Goal: Task Accomplishment & Management: Use online tool/utility

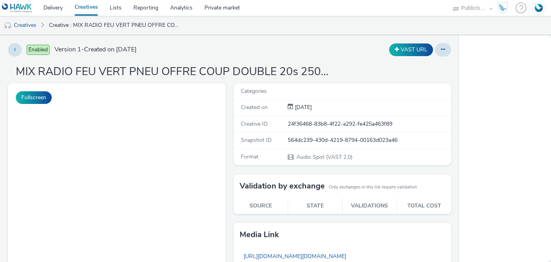
select select "08a58170-7f08-4922-abc8-b2d1eb407230"
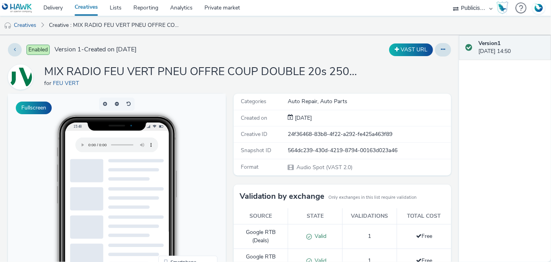
click at [258, 73] on h1 "MIX RADIO FEU VERT PNEU OFFRE COUP DOUBLE 20s 250721" at bounding box center [202, 71] width 316 height 15
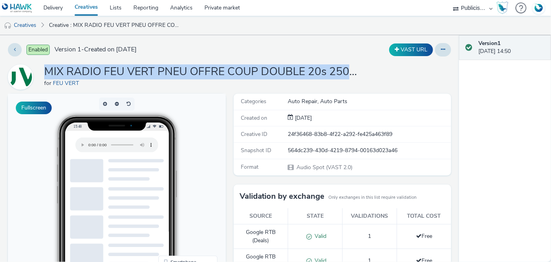
click at [258, 73] on h1 "MIX RADIO FEU VERT PNEU OFFRE COUP DOUBLE 20s 250721" at bounding box center [202, 71] width 316 height 15
copy h1 "MIX RADIO FEU VERT PNEU OFFRE COUP DOUBLE 20s 250721"
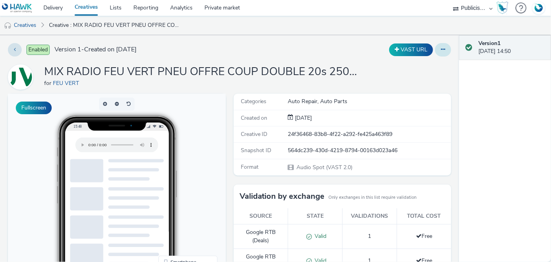
click at [446, 47] on div at bounding box center [443, 49] width 16 height 13
click at [443, 47] on button at bounding box center [443, 49] width 16 height 13
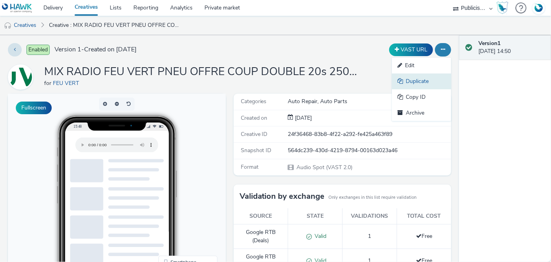
click at [419, 86] on link "Duplicate" at bounding box center [421, 81] width 59 height 16
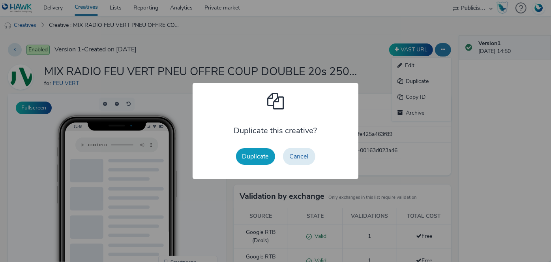
click at [258, 155] on button "Duplicate" at bounding box center [255, 156] width 39 height 17
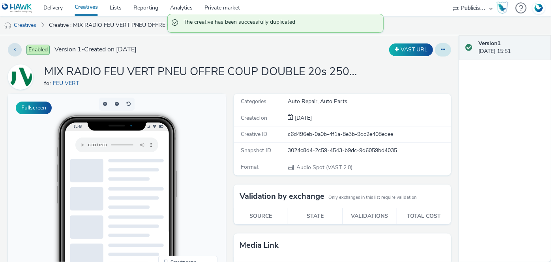
click at [436, 53] on button at bounding box center [443, 49] width 16 height 13
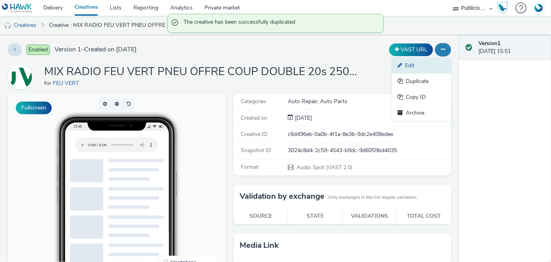
click at [418, 68] on link "Edit" at bounding box center [421, 66] width 59 height 16
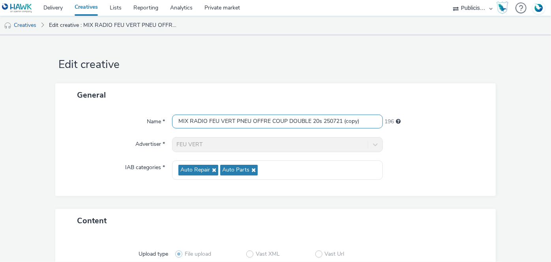
click at [344, 120] on input "MIX RADIO FEU VERT PNEU OFFRE COUP DOUBLE 20s 250721 (copy)" at bounding box center [277, 121] width 210 height 14
drag, startPoint x: 343, startPoint y: 120, endPoint x: 426, endPoint y: 134, distance: 84.0
click at [414, 135] on div "Name * MIX RADIO FEU VERT PNEU OFFRE COUP DOUBLE 20s 250721 (copy) 196 Advertis…" at bounding box center [275, 151] width 441 height 89
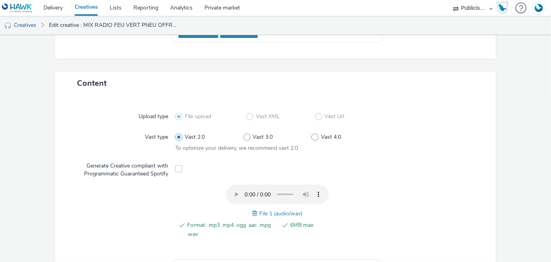
scroll to position [287, 0]
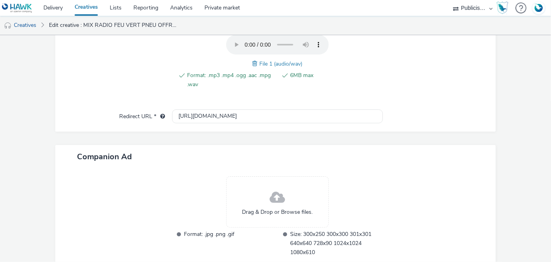
type input "MIX RADIO FEU VERT PNEU OFFRE COUP DOUBLE 20s 250721.mp3"
click at [253, 62] on span at bounding box center [256, 63] width 7 height 9
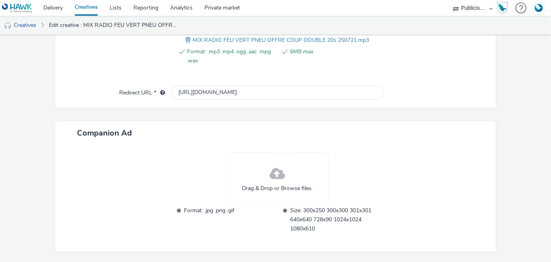
scroll to position [332, 0]
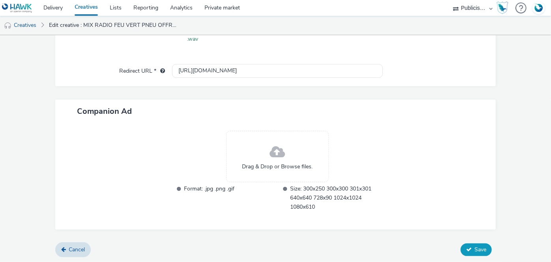
click at [475, 248] on span "Save" at bounding box center [481, 250] width 12 height 8
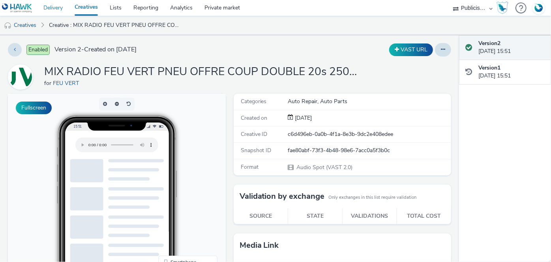
click at [53, 9] on link "Delivery" at bounding box center [53, 8] width 31 height 16
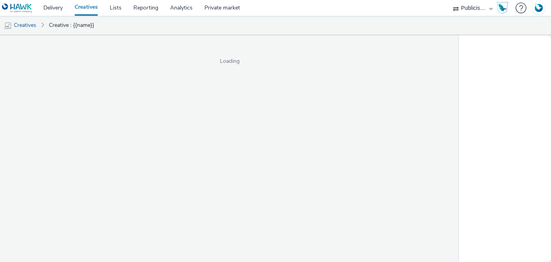
select select "08a58170-7f08-4922-abc8-b2d1eb407230"
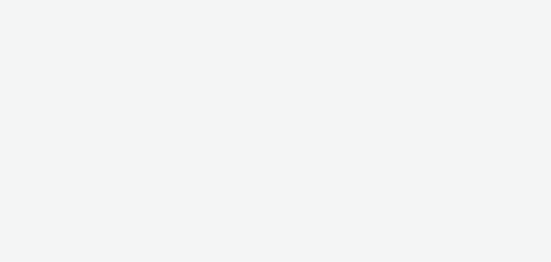
select select "08a58170-7f08-4922-abc8-b2d1eb407230"
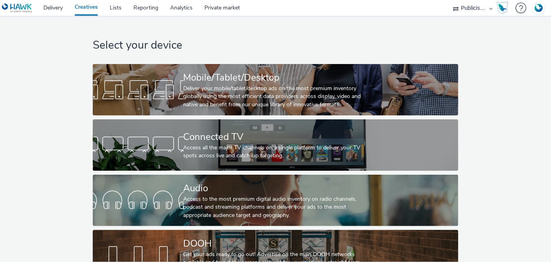
click at [218, 172] on div "Select your device Mobile/Tablet/Desktop Deliver your mobile/tablet/desktop ads…" at bounding box center [275, 150] width 371 height 269
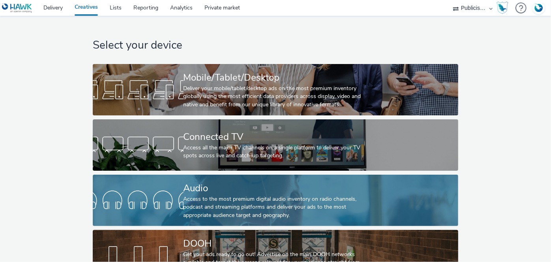
click at [219, 190] on div "Audio" at bounding box center [274, 188] width 181 height 14
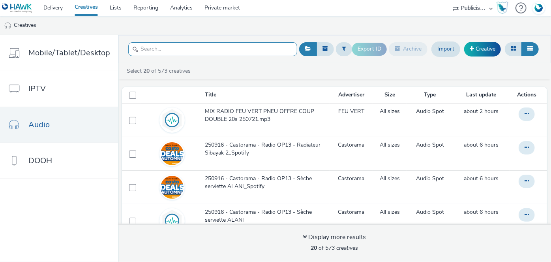
click at [150, 47] on input "text" at bounding box center [212, 49] width 169 height 14
paste input "MIX RADIO FEU VERT PNEU OFFRE COUP DOUBLE 20s 250721"
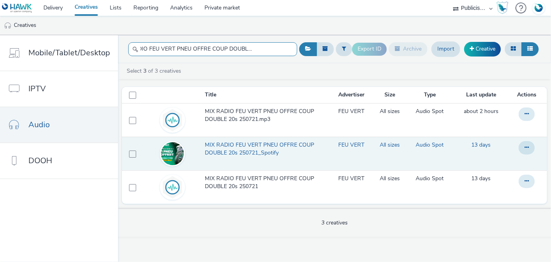
type input "MIX RADIO FEU VERT PNEU OFFRE COUP DOUBLE 20s 250721"
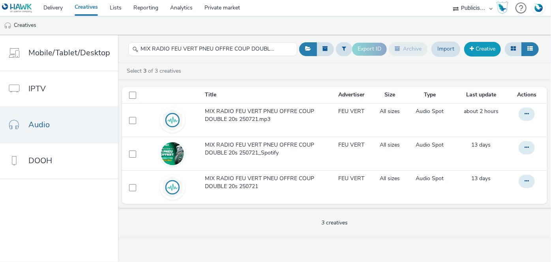
click at [491, 47] on link "Creative" at bounding box center [482, 49] width 37 height 14
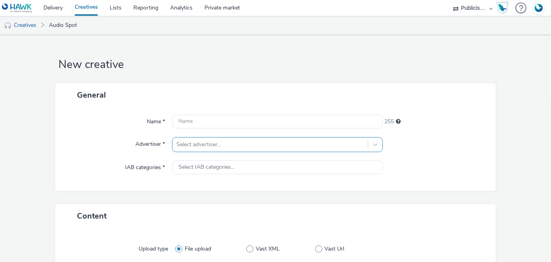
click at [260, 142] on div "Select advertiser..." at bounding box center [277, 144] width 210 height 15
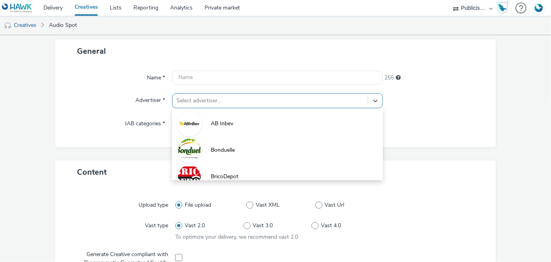
scroll to position [46, 0]
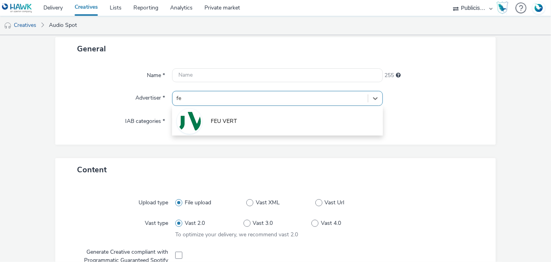
type input "feu"
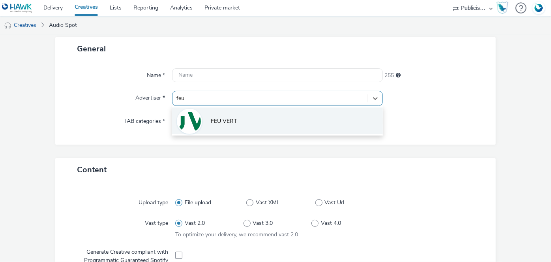
click at [225, 117] on span "FEU VERT" at bounding box center [224, 121] width 26 height 8
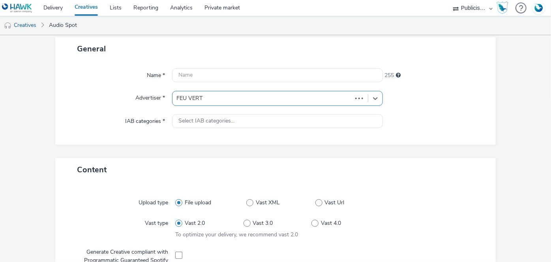
type input "http://feuvert.fr"
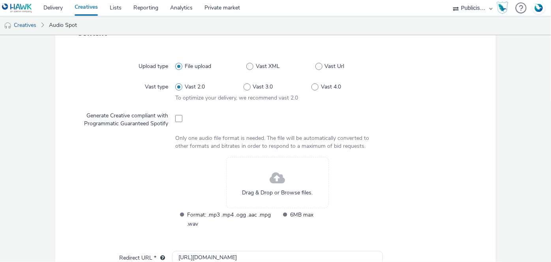
scroll to position [190, 0]
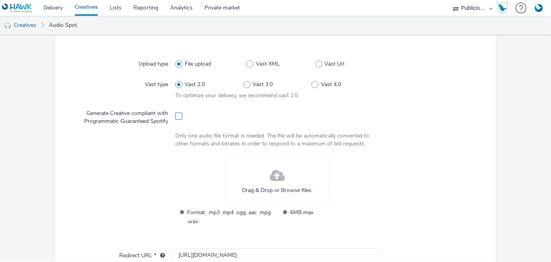
click at [177, 115] on span at bounding box center [178, 116] width 7 height 7
checkbox input "true"
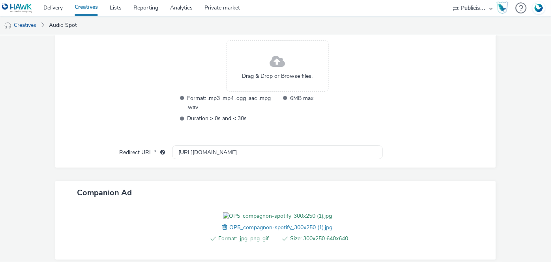
scroll to position [260, 0]
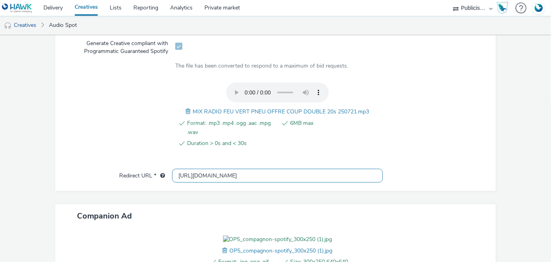
click at [200, 175] on input "http://feuvert.fr" at bounding box center [277, 176] width 210 height 14
paste input "s://www.feuvert.fr/static/catalogue-promos-feuvert-17017.html"
type input "https://www.feuvert.fr/static/catalogue-promos-feuvert-17017.html"
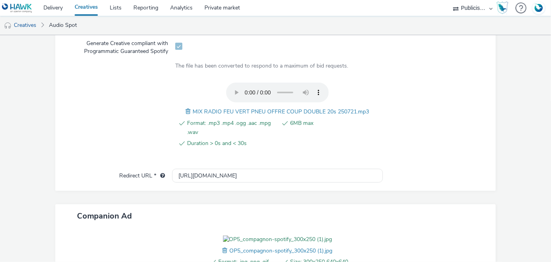
click at [249, 109] on span "MIX RADIO FEU VERT PNEU OFFRE COUP DOUBLE 20s 250721.mp3" at bounding box center [281, 112] width 176 height 8
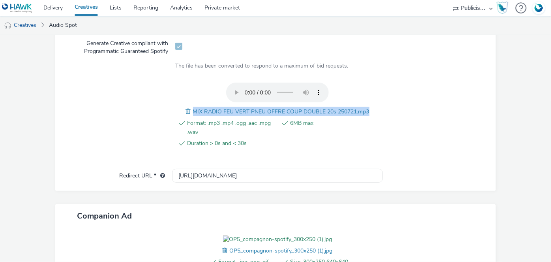
click at [249, 109] on span "MIX RADIO FEU VERT PNEU OFFRE COUP DOUBLE 20s 250721.mp3" at bounding box center [281, 112] width 176 height 8
copy span "MIX RADIO FEU VERT PNEU OFFRE COUP DOUBLE 20s 250721.mp3"
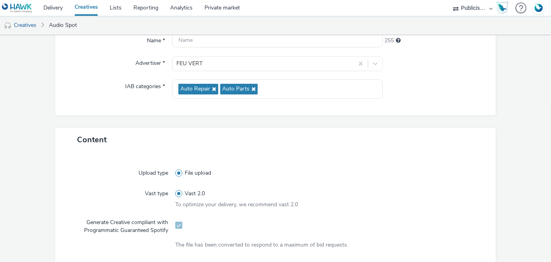
scroll to position [80, 0]
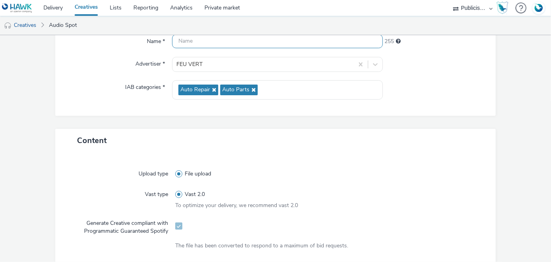
click at [188, 45] on input "text" at bounding box center [277, 41] width 210 height 14
paste input "MIX RADIO FEU VERT PNEU OFFRE COUP DOUBLE 20s 250721.mp3"
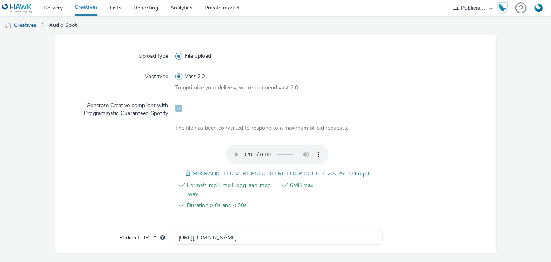
scroll to position [358, 0]
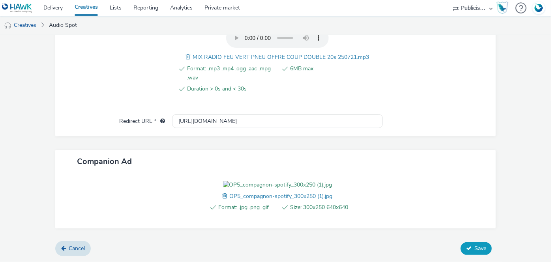
type input "MIX RADIO FEU VERT PNEU OFFRE COUP DOUBLE 20s 250721.mp3_Spotify"
click at [475, 248] on span "Save" at bounding box center [481, 248] width 12 height 8
